Goal: Task Accomplishment & Management: Manage account settings

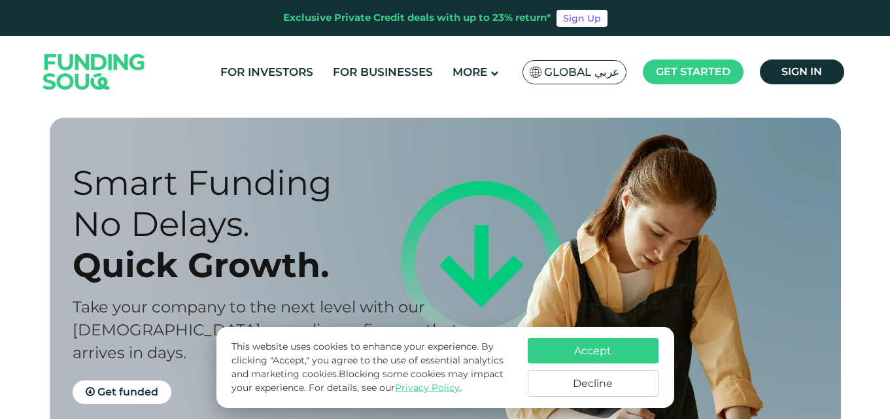
click at [609, 347] on button "Accept" at bounding box center [593, 351] width 131 height 26
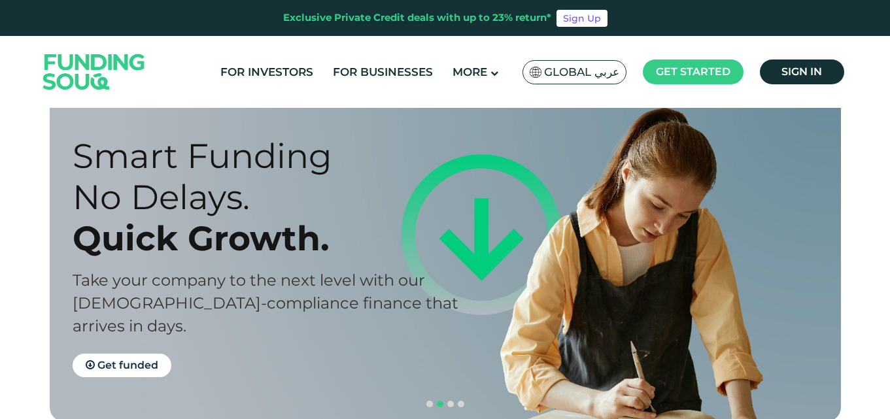
scroll to position [26, 0]
click at [435, 400] on button "navigation" at bounding box center [440, 405] width 10 height 10
click at [419, 371] on div "Smart Funding No Delays. Quick Growth. Take your company to the next level with…" at bounding box center [456, 257] width 792 height 331
click at [428, 402] on span "navigation" at bounding box center [430, 405] width 7 height 7
click at [451, 402] on span "navigation" at bounding box center [451, 405] width 7 height 7
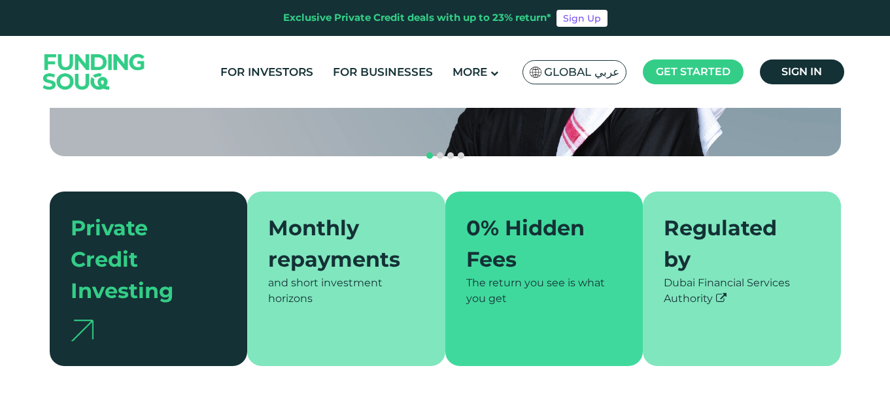
scroll to position [275, 0]
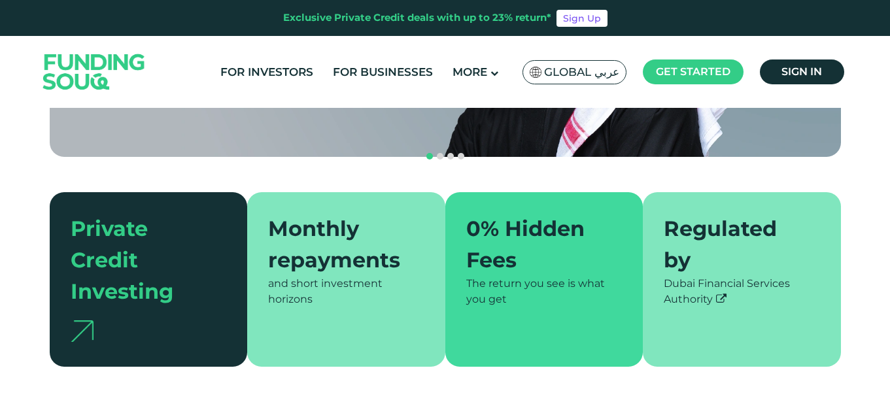
click at [368, 276] on div "and short investment horizons" at bounding box center [346, 291] width 156 height 31
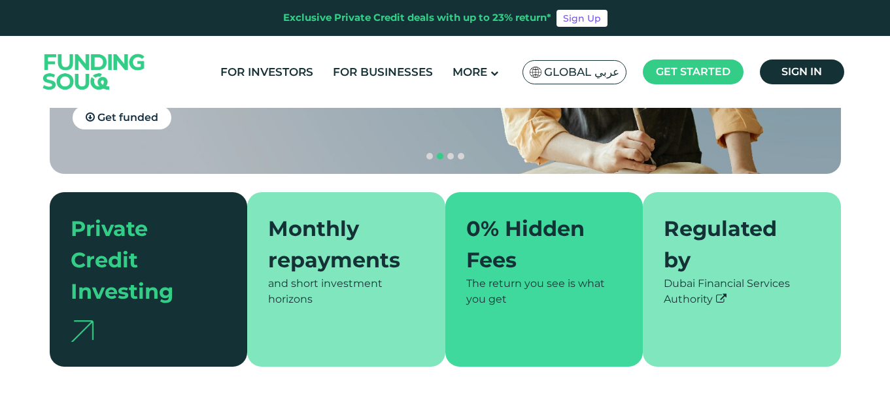
click at [357, 238] on div "Monthly repayments" at bounding box center [338, 244] width 141 height 63
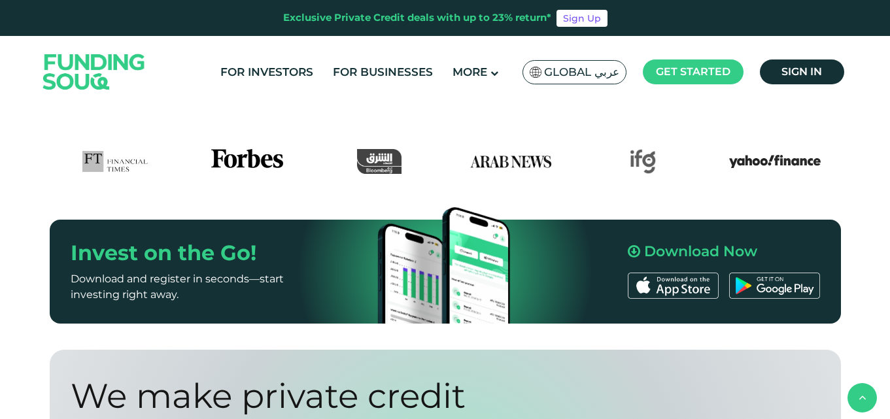
scroll to position [743, 0]
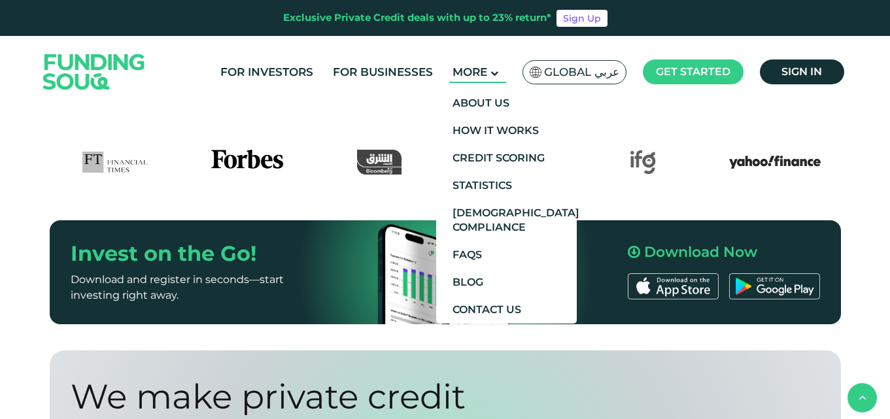
click at [496, 63] on main "More" at bounding box center [477, 73] width 57 height 22
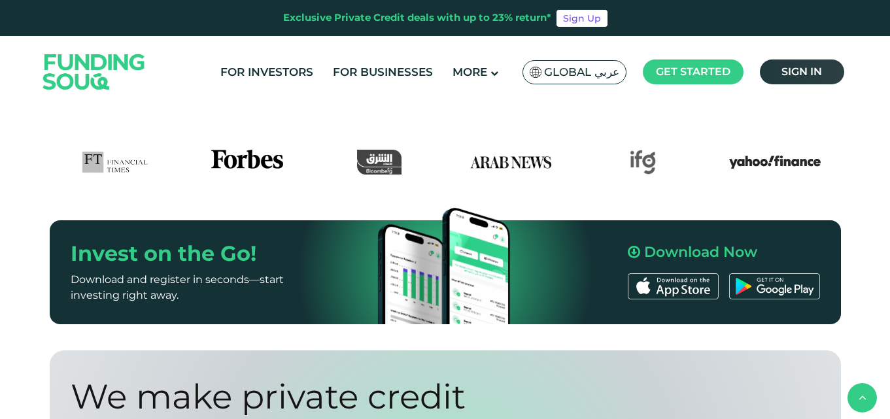
click at [776, 75] on link "Sign in" at bounding box center [802, 72] width 84 height 25
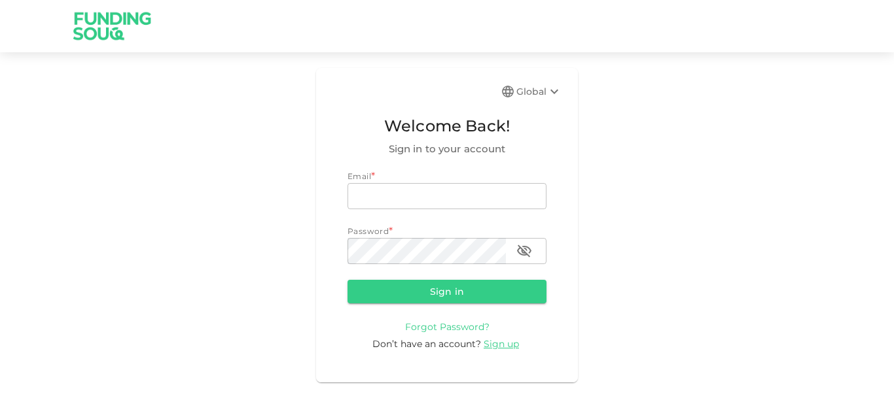
click at [466, 326] on span "Forgot Password?" at bounding box center [447, 327] width 84 height 12
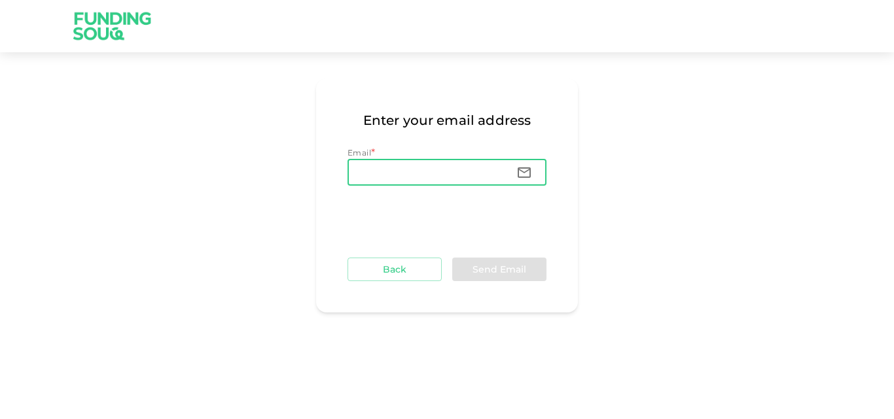
click at [409, 173] on input "Email" at bounding box center [426, 173] width 158 height 26
type input "kmk.imran@gmail.com"
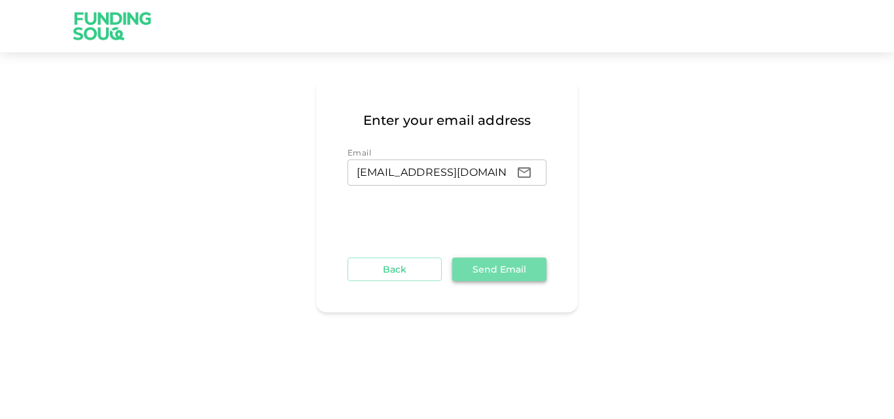
click at [497, 270] on button "Send Email" at bounding box center [499, 270] width 94 height 24
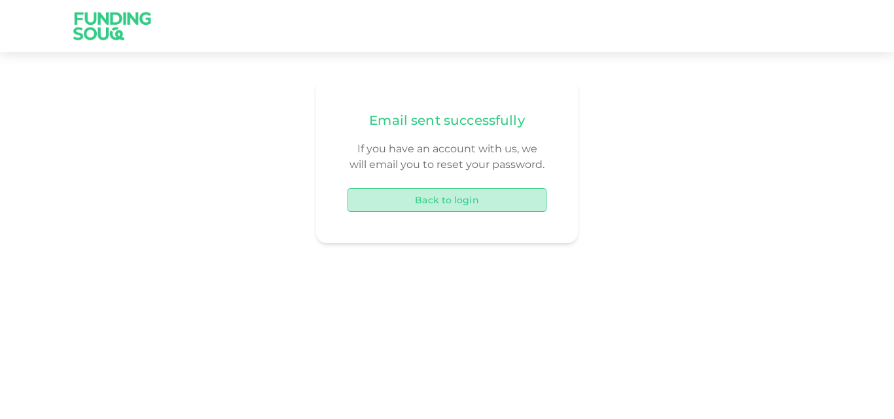
click at [444, 191] on button "Back to login" at bounding box center [446, 200] width 199 height 24
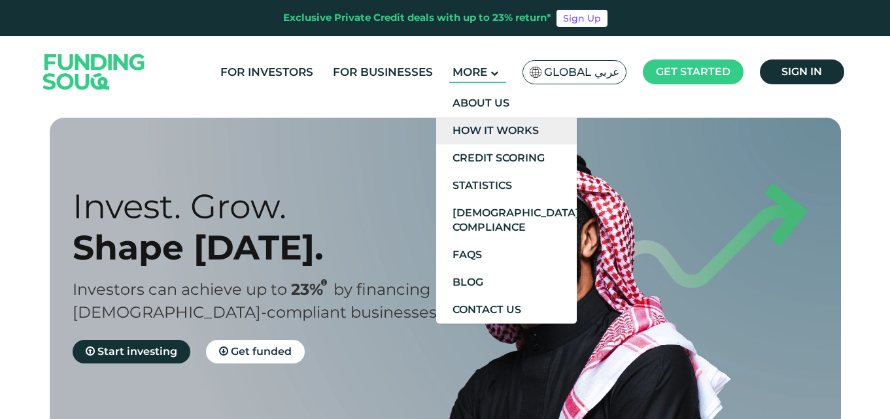
click at [495, 137] on link "How It Works" at bounding box center [506, 130] width 141 height 27
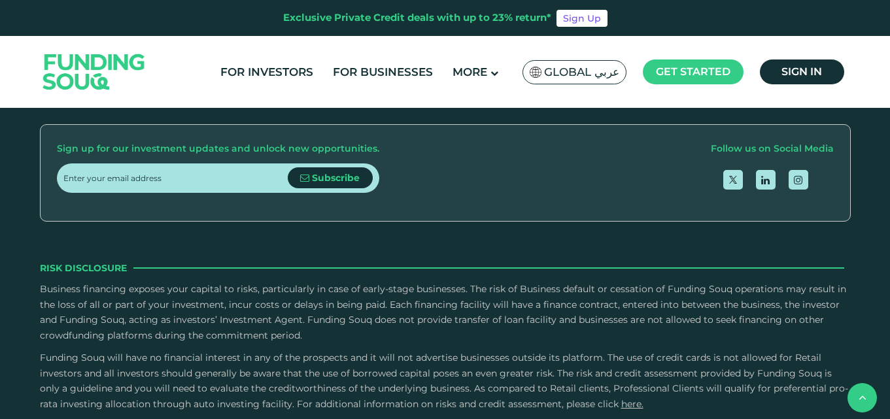
scroll to position [2165, 0]
click at [474, 80] on link "Contact Us" at bounding box center [444, 73] width 58 height 12
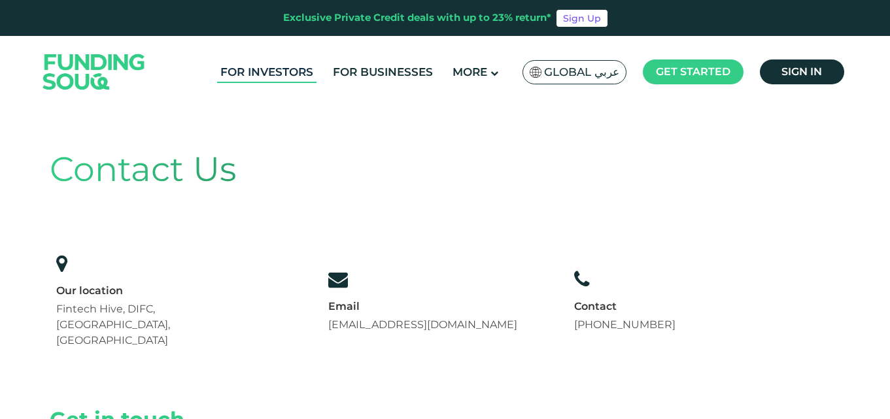
click at [304, 71] on link "For Investors" at bounding box center [266, 73] width 99 height 22
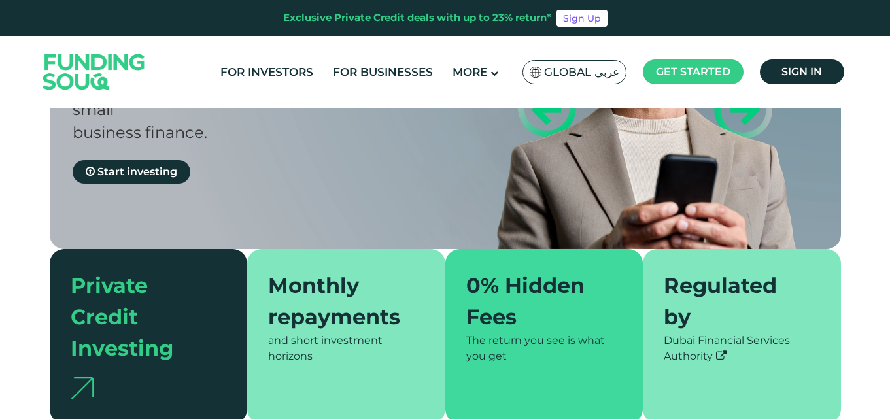
scroll to position [207, 0]
click at [139, 165] on span "Start investing" at bounding box center [137, 171] width 80 height 12
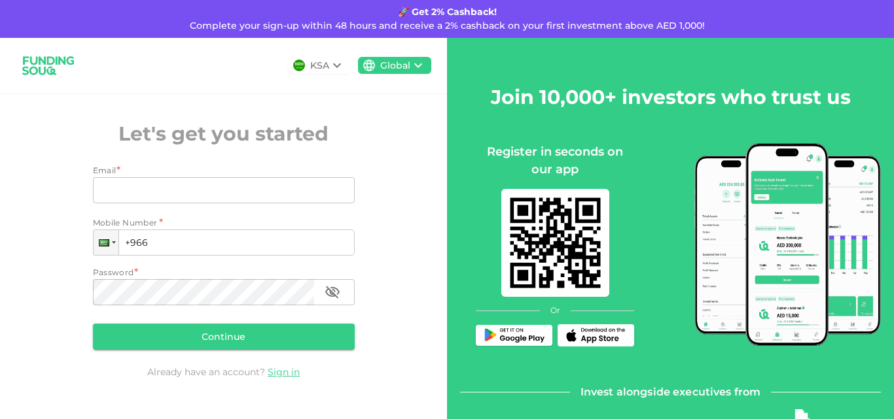
scroll to position [80, 0]
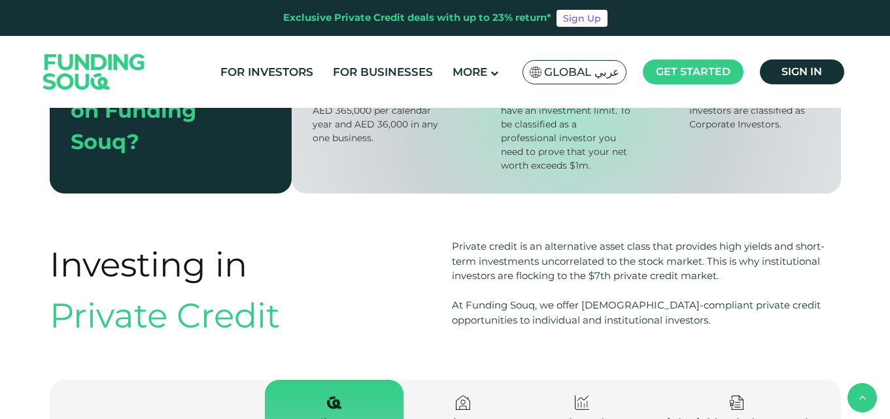
scroll to position [1061, 0]
click at [216, 202] on span "Explore our opportunities" at bounding box center [166, 196] width 139 height 12
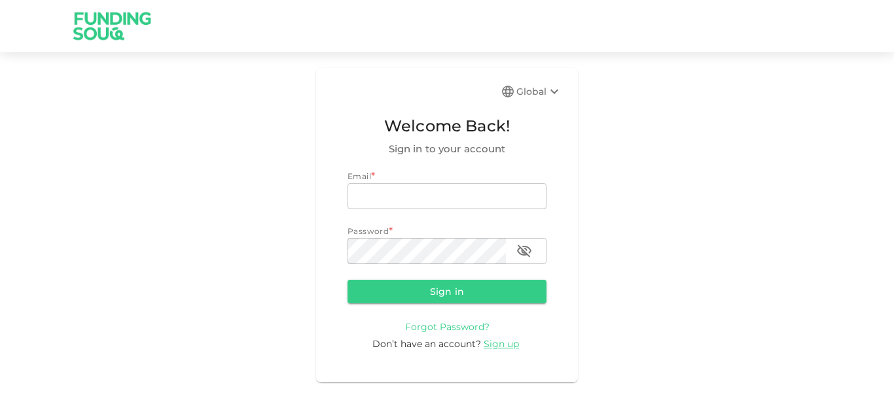
click at [464, 329] on span "Forgot Password?" at bounding box center [447, 327] width 84 height 12
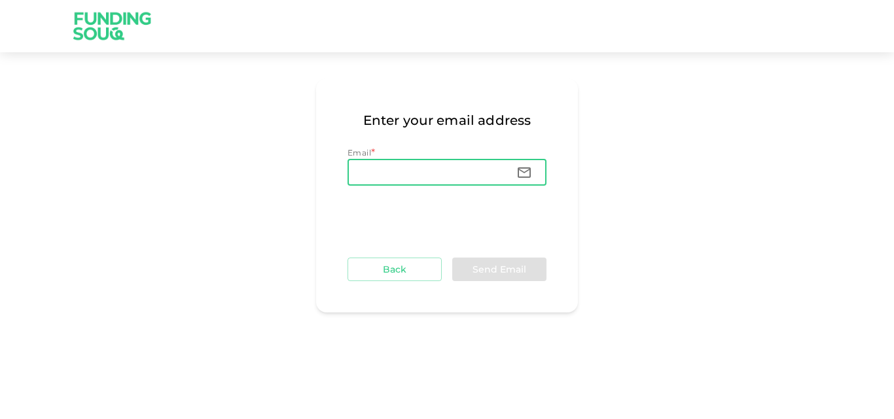
click at [389, 171] on input "Email" at bounding box center [426, 173] width 158 height 26
type input "kmk.imran@gmail.com"
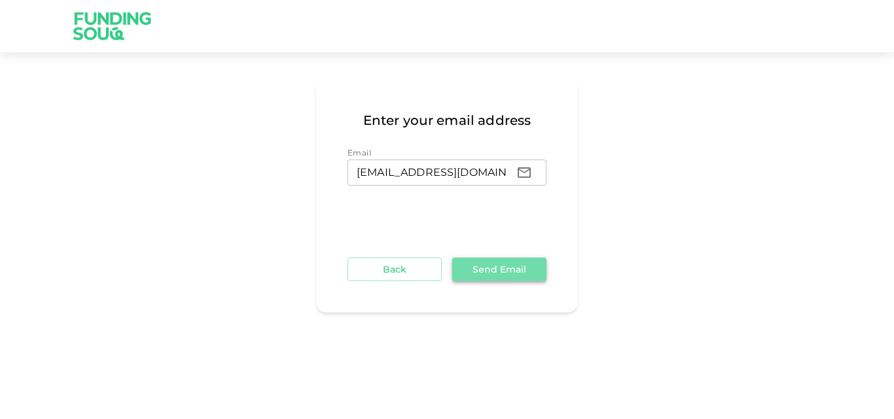
click at [512, 271] on button "Send Email" at bounding box center [499, 270] width 94 height 24
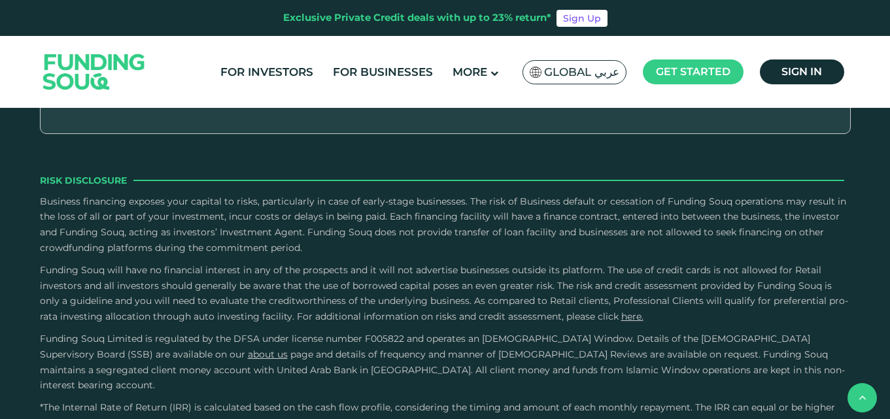
type tc-range-slider "4"
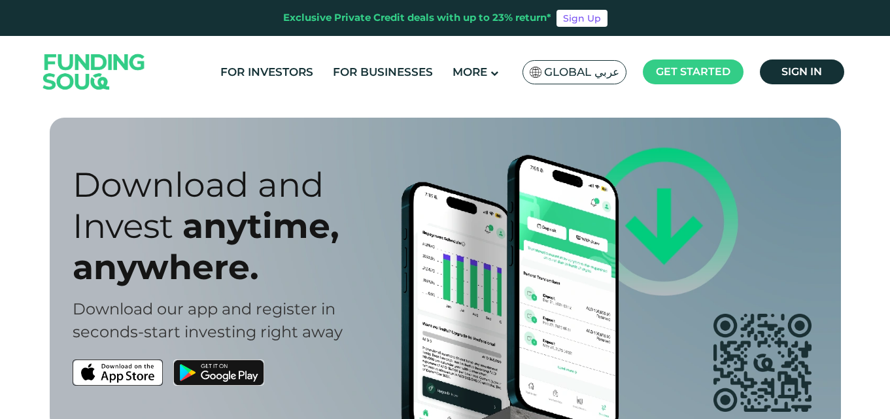
click at [684, 118] on div "Download and Invest anytime, anywhere. Download our app and register in seconds…" at bounding box center [456, 275] width 792 height 314
